Goal: Transaction & Acquisition: Purchase product/service

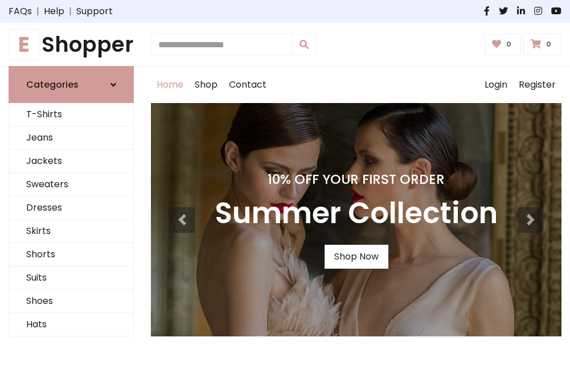
click at [285, 183] on h4 "10% Off Your First Order" at bounding box center [356, 179] width 283 height 16
click at [356, 257] on link "Shop Now" at bounding box center [356, 257] width 64 height 24
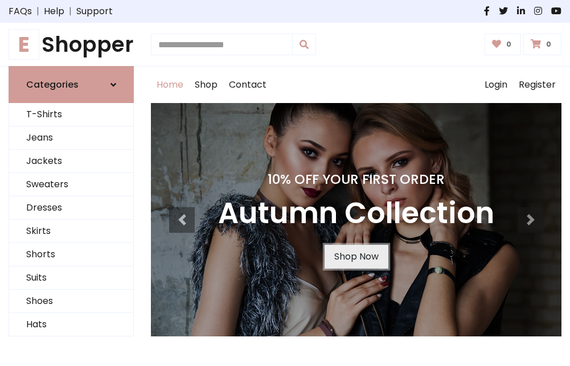
click at [356, 257] on link "Shop Now" at bounding box center [356, 257] width 64 height 24
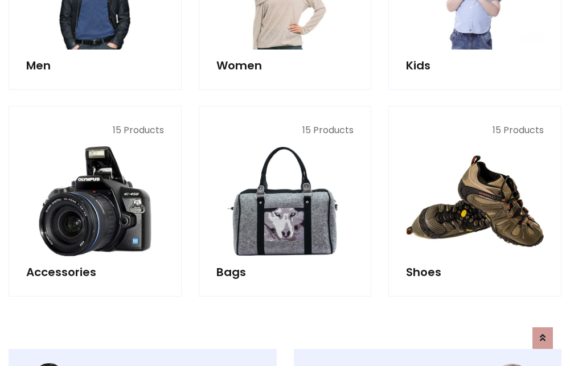
scroll to position [1135, 0]
